Goal: Communication & Community: Answer question/provide support

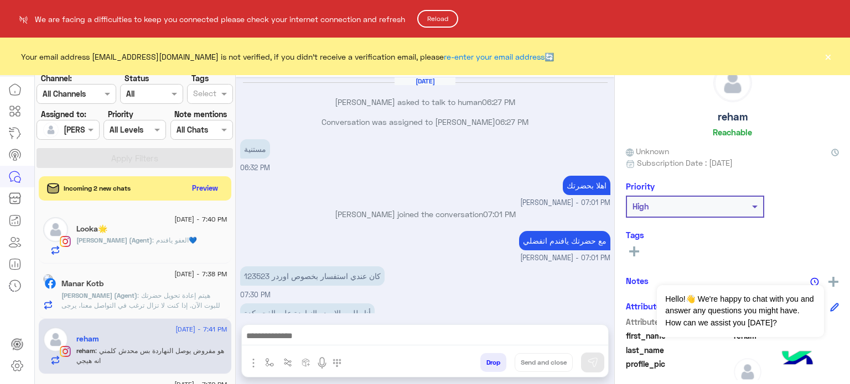
click at [451, 19] on button "Reload" at bounding box center [437, 19] width 41 height 18
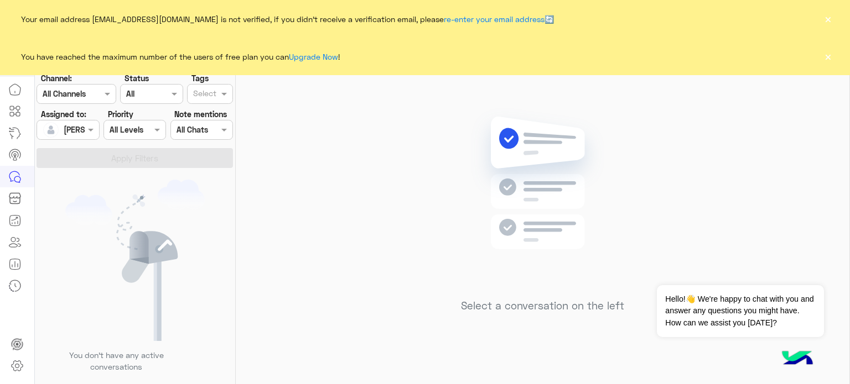
click at [827, 58] on button "×" at bounding box center [827, 56] width 11 height 11
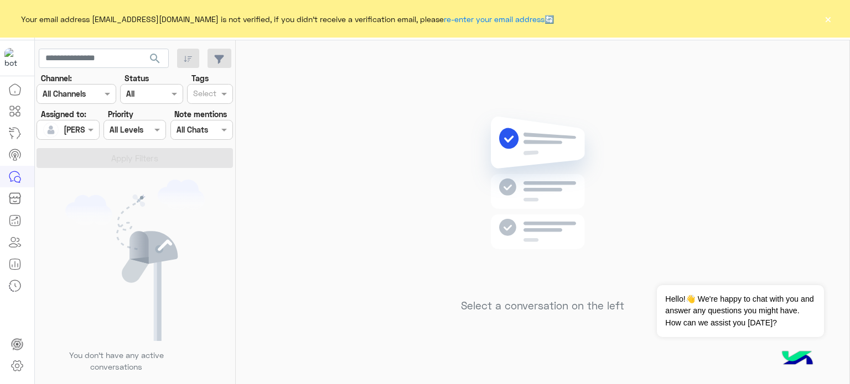
click at [828, 19] on button "×" at bounding box center [827, 18] width 11 height 11
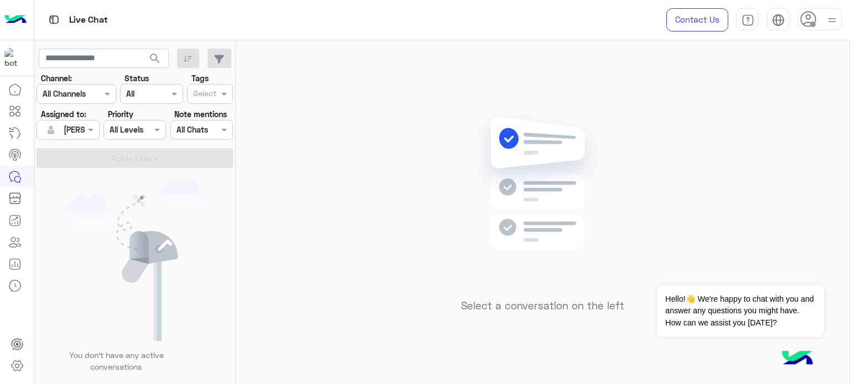
click at [74, 128] on div at bounding box center [67, 129] width 61 height 13
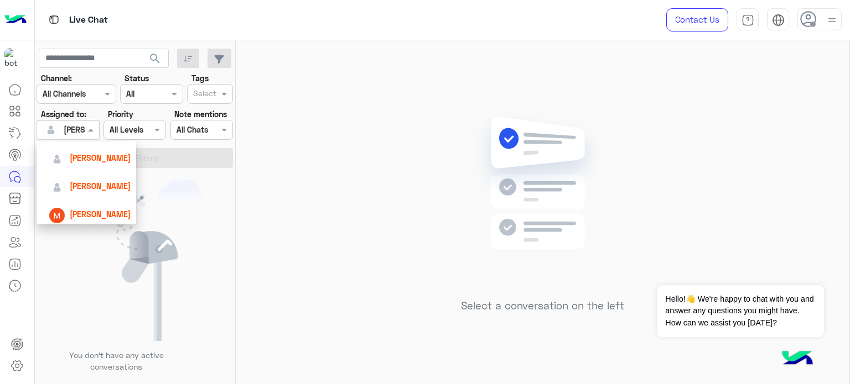
scroll to position [93, 0]
click at [87, 155] on span "Nada Khaled" at bounding box center [100, 159] width 61 height 9
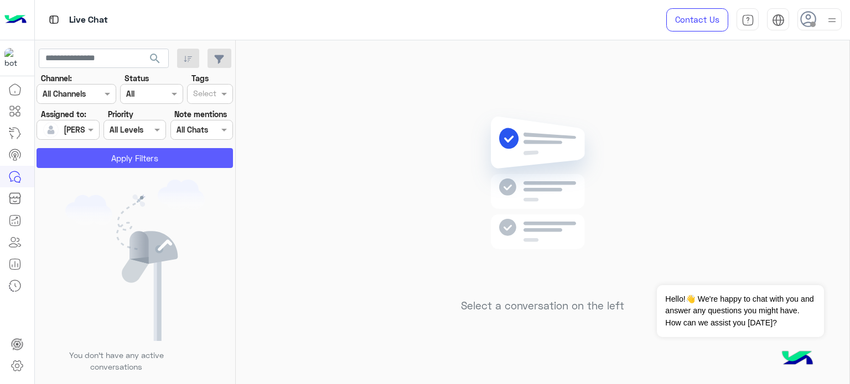
click at [133, 163] on button "Apply Filters" at bounding box center [135, 158] width 196 height 20
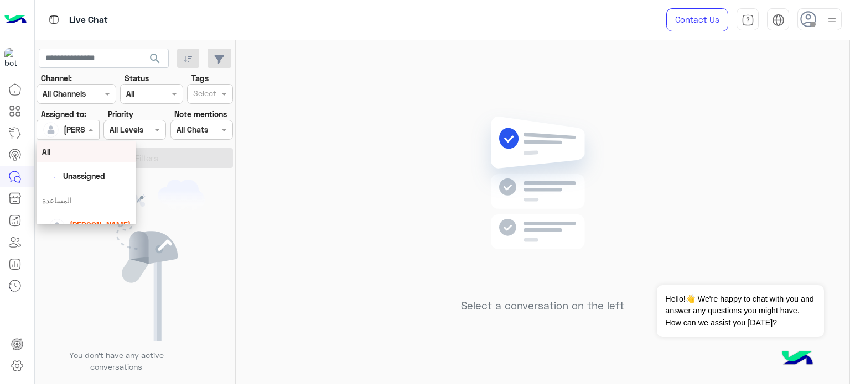
click at [93, 131] on span at bounding box center [92, 130] width 14 height 12
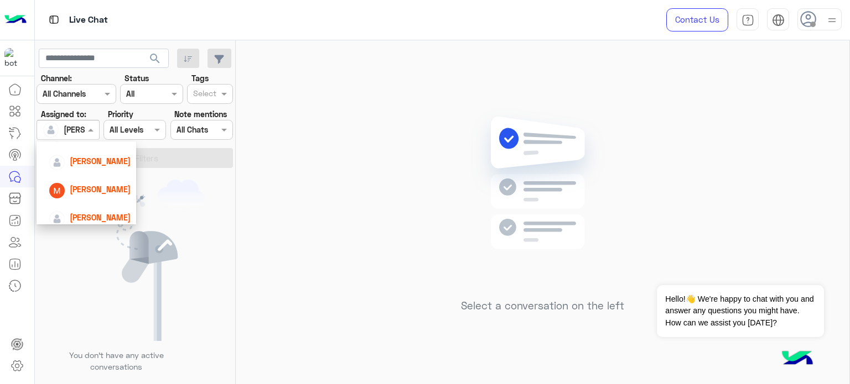
scroll to position [122, 0]
click at [104, 191] on span "Mariam Saber" at bounding box center [100, 188] width 61 height 9
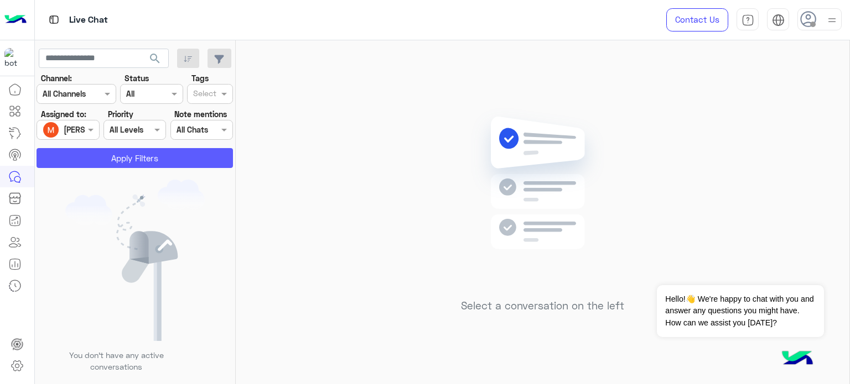
click at [117, 161] on button "Apply Filters" at bounding box center [135, 158] width 196 height 20
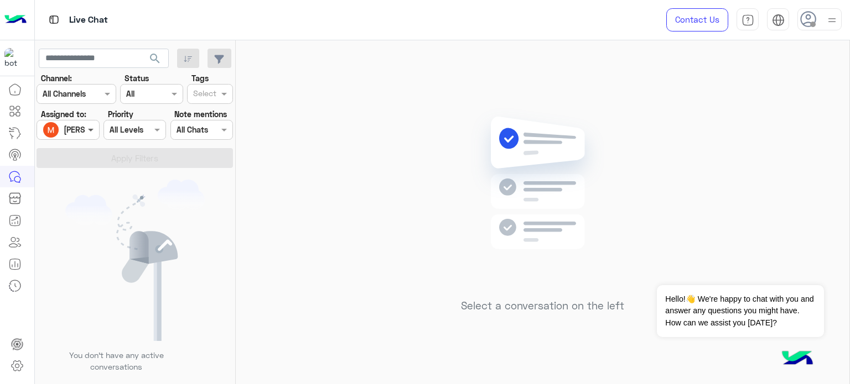
click at [86, 131] on span at bounding box center [92, 130] width 14 height 12
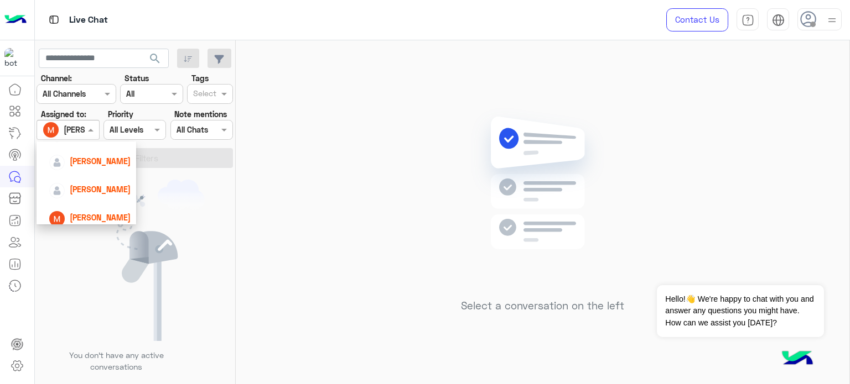
scroll to position [81, 0]
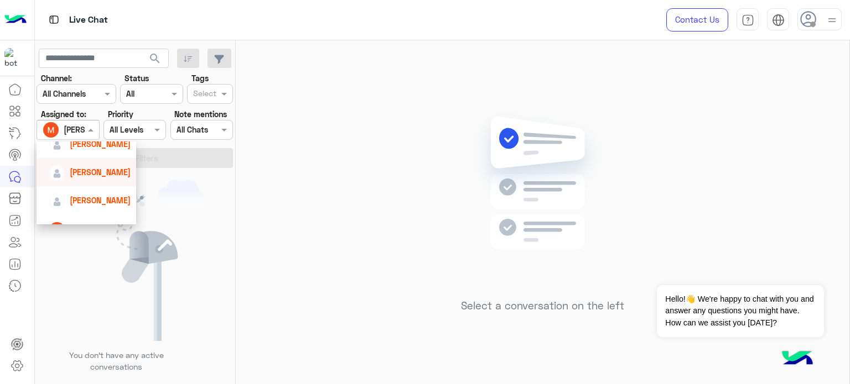
click at [100, 175] on span "Nada Khaled" at bounding box center [100, 172] width 61 height 9
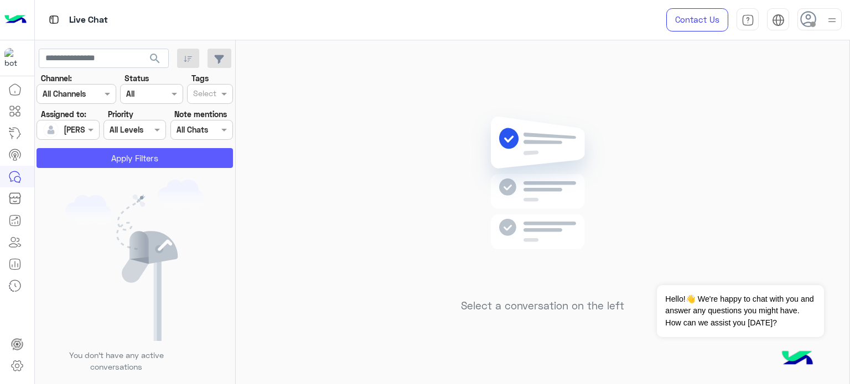
click at [149, 154] on button "Apply Filters" at bounding box center [135, 158] width 196 height 20
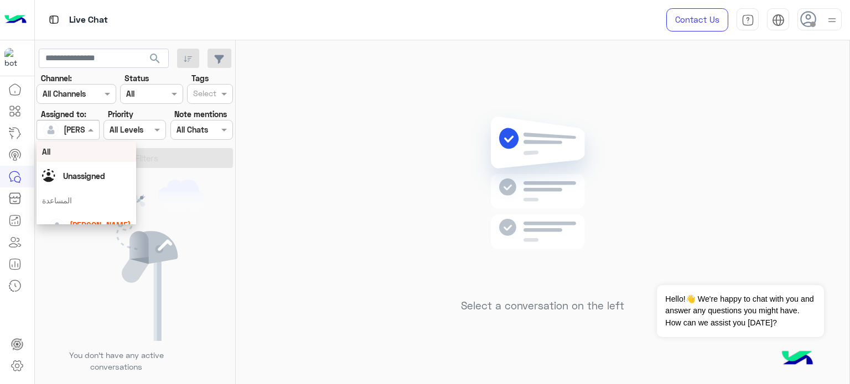
click at [72, 137] on div "Nada Khaled" at bounding box center [64, 130] width 42 height 22
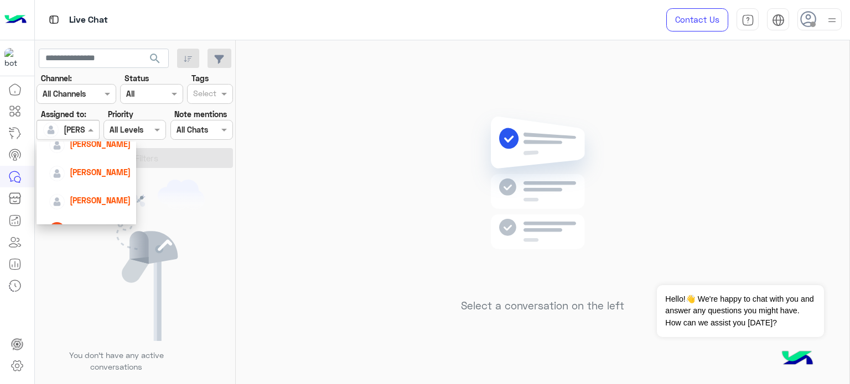
scroll to position [84, 0]
click at [93, 205] on div "[PERSON_NAME]" at bounding box center [90, 197] width 82 height 19
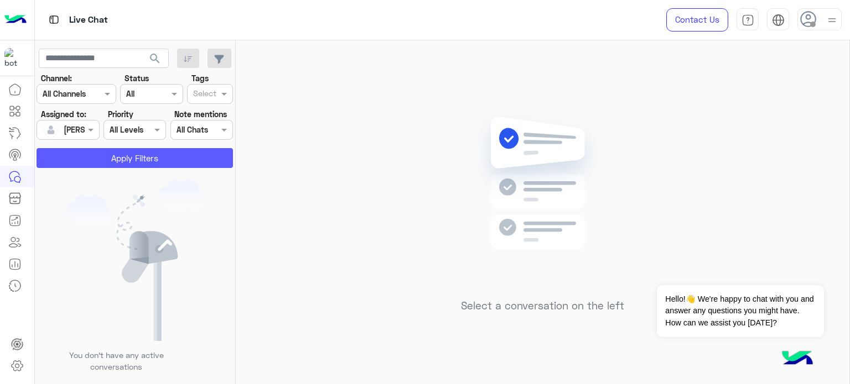
click at [117, 154] on button "Apply Filters" at bounding box center [135, 158] width 196 height 20
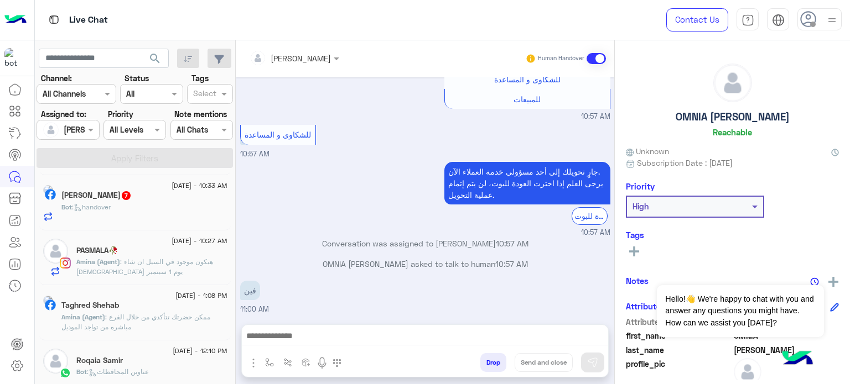
scroll to position [167, 0]
click at [168, 257] on p "Amina (Agent) : هيكون موجود في السيل ان شاء الله يوم 1 سبتمبر" at bounding box center [151, 267] width 151 height 20
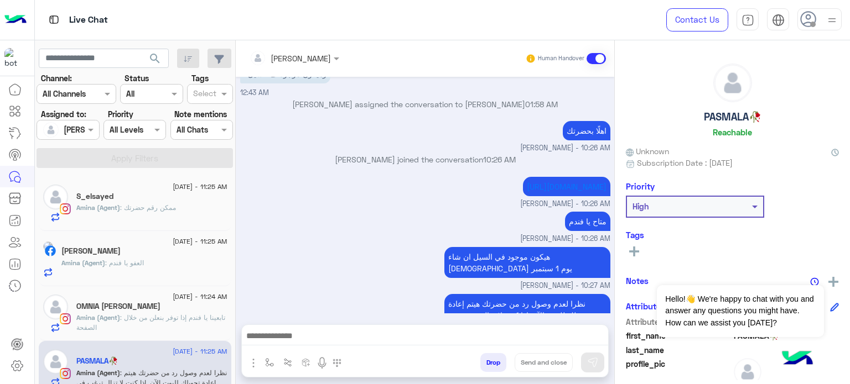
scroll to position [334, 0]
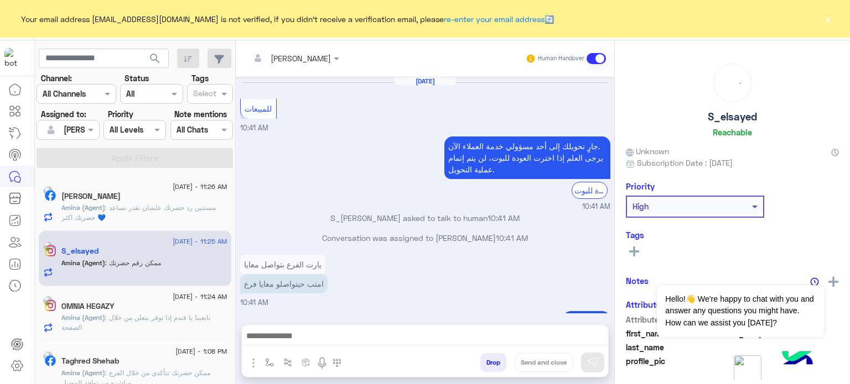
scroll to position [157, 0]
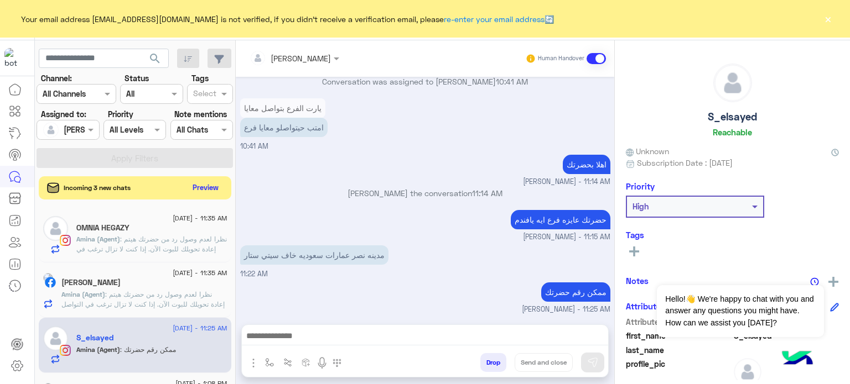
click at [197, 185] on button "Preview" at bounding box center [206, 187] width 34 height 15
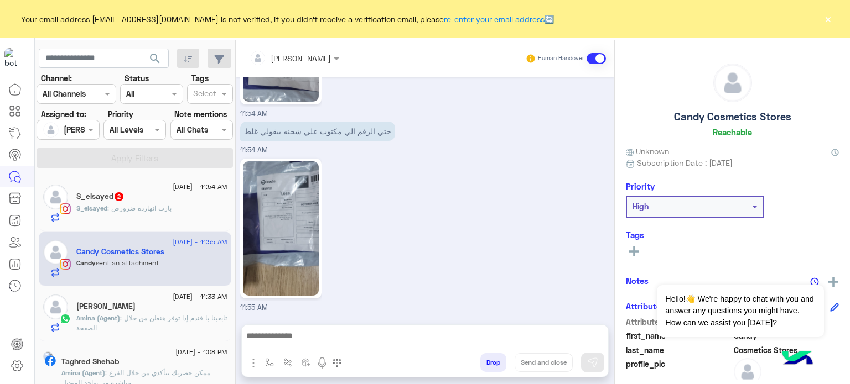
click at [829, 20] on button "×" at bounding box center [827, 18] width 11 height 11
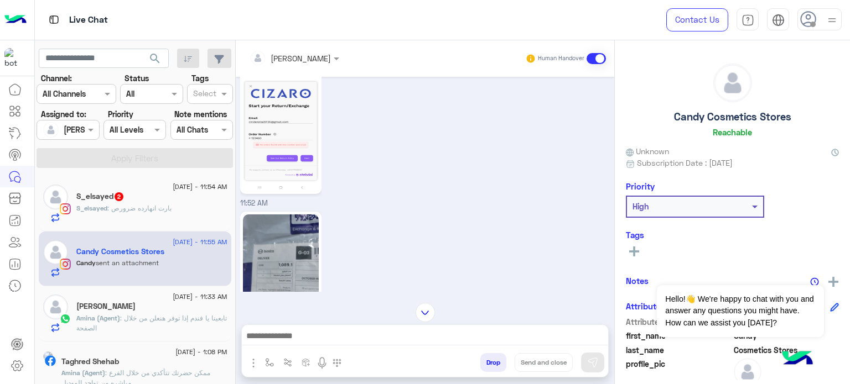
scroll to position [747, 0]
click at [288, 164] on img at bounding box center [281, 127] width 76 height 134
